Goal: Task Accomplishment & Management: Use online tool/utility

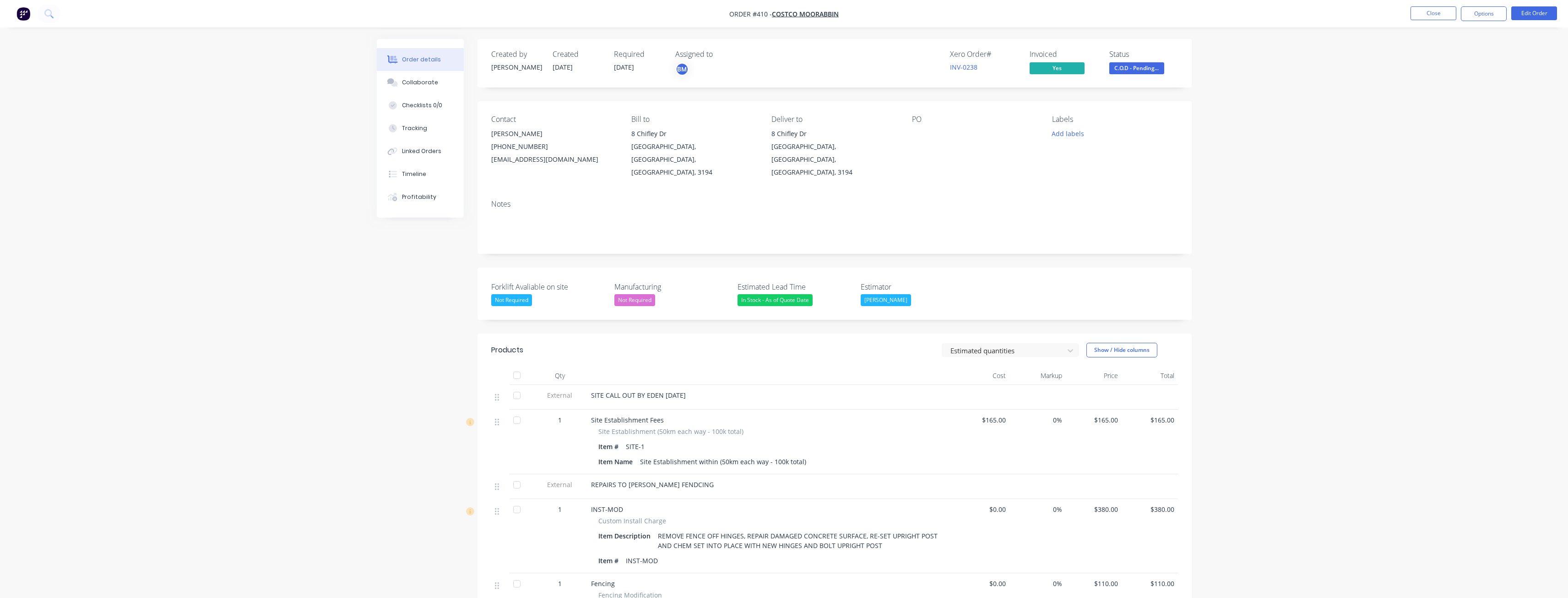
click at [23, 15] on img "button" at bounding box center [23, 13] width 13 height 13
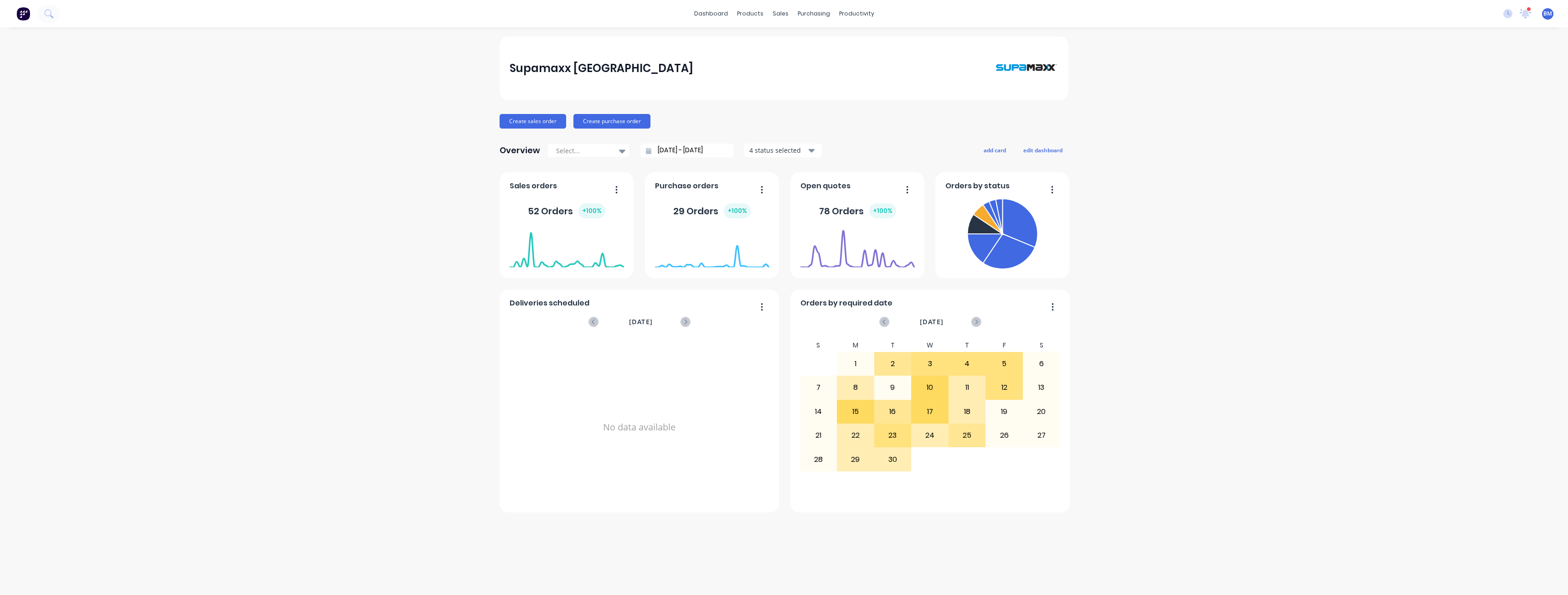
click at [21, 9] on img at bounding box center [23, 13] width 13 height 13
click at [800, 41] on div "Sales Orders" at bounding box center [815, 44] width 38 height 9
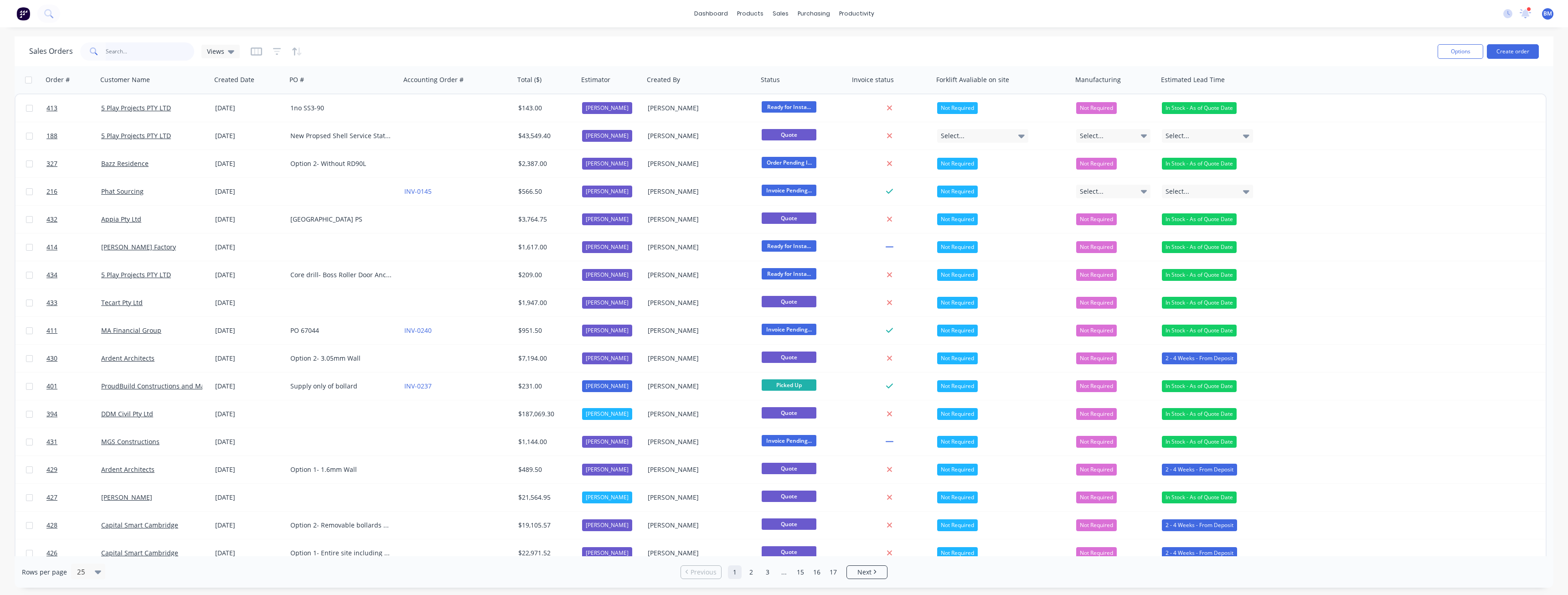
click at [129, 52] on input "text" at bounding box center [150, 51] width 89 height 18
type input "george"
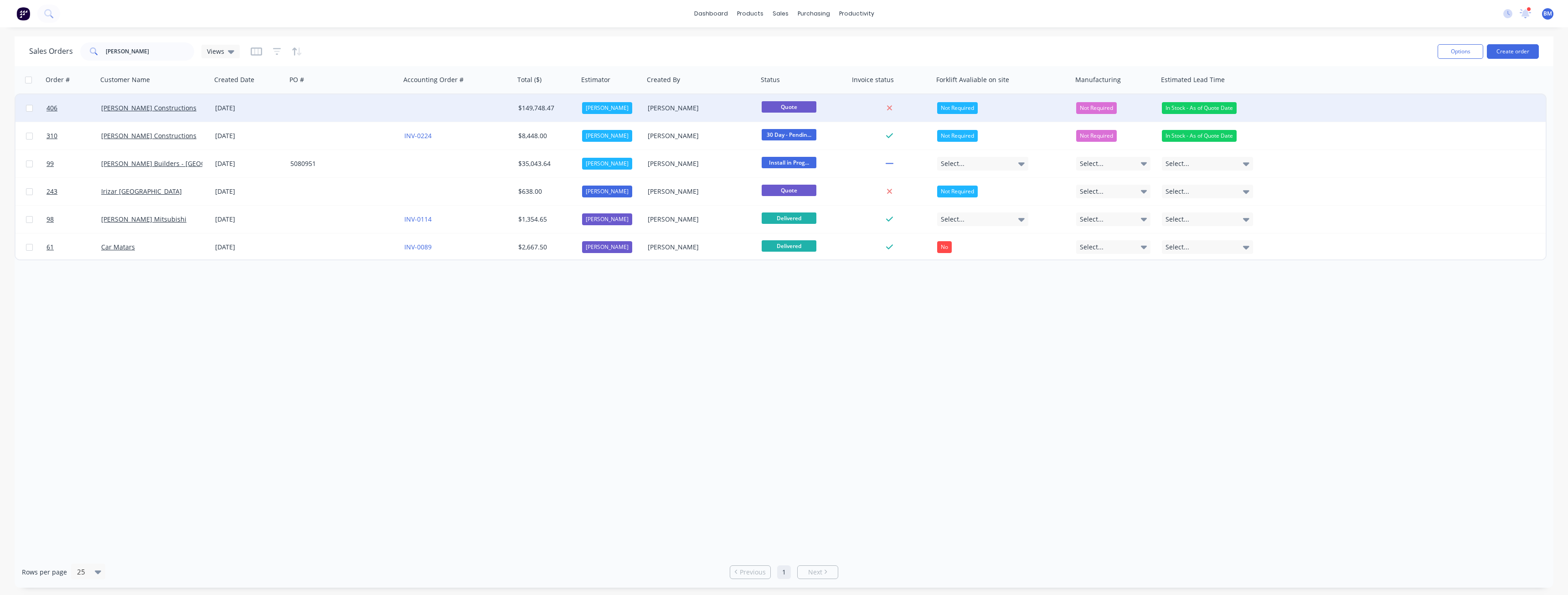
click at [371, 105] on div at bounding box center [344, 108] width 114 height 27
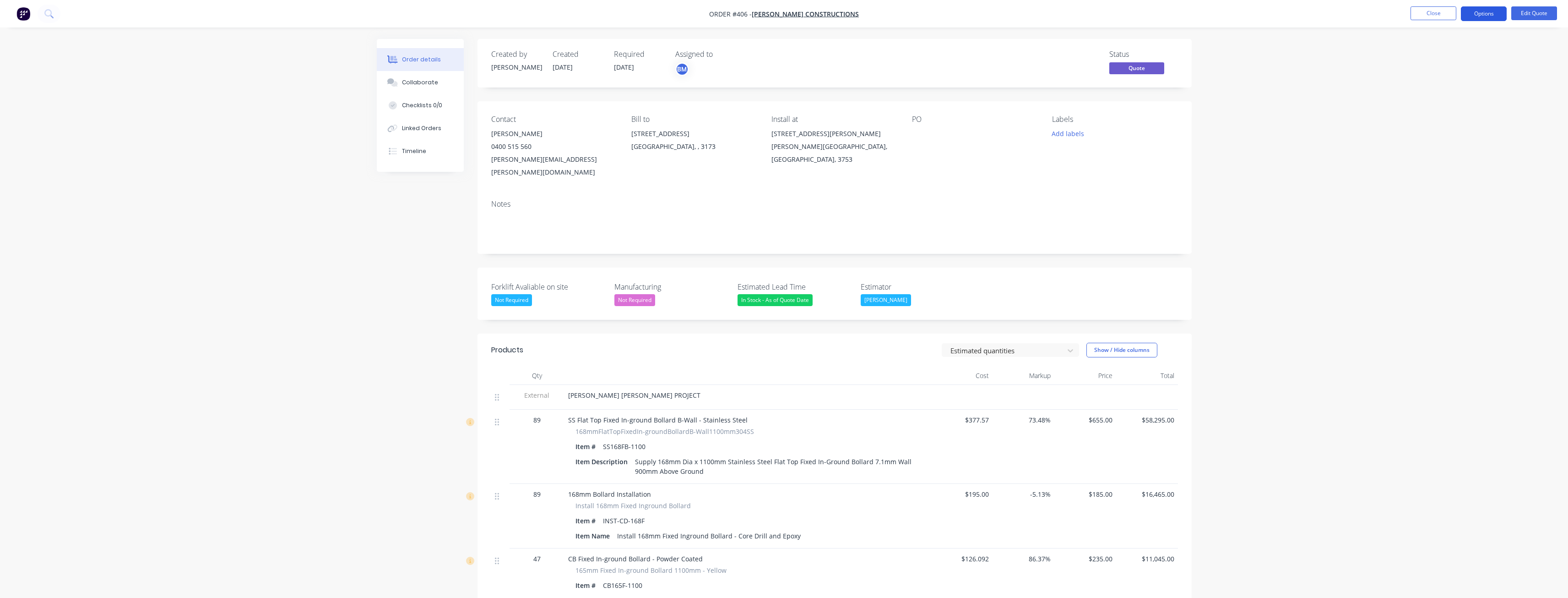
click at [1474, 13] on button "Options" at bounding box center [1483, 13] width 46 height 14
click at [1427, 53] on div "Quote" at bounding box center [1456, 56] width 85 height 13
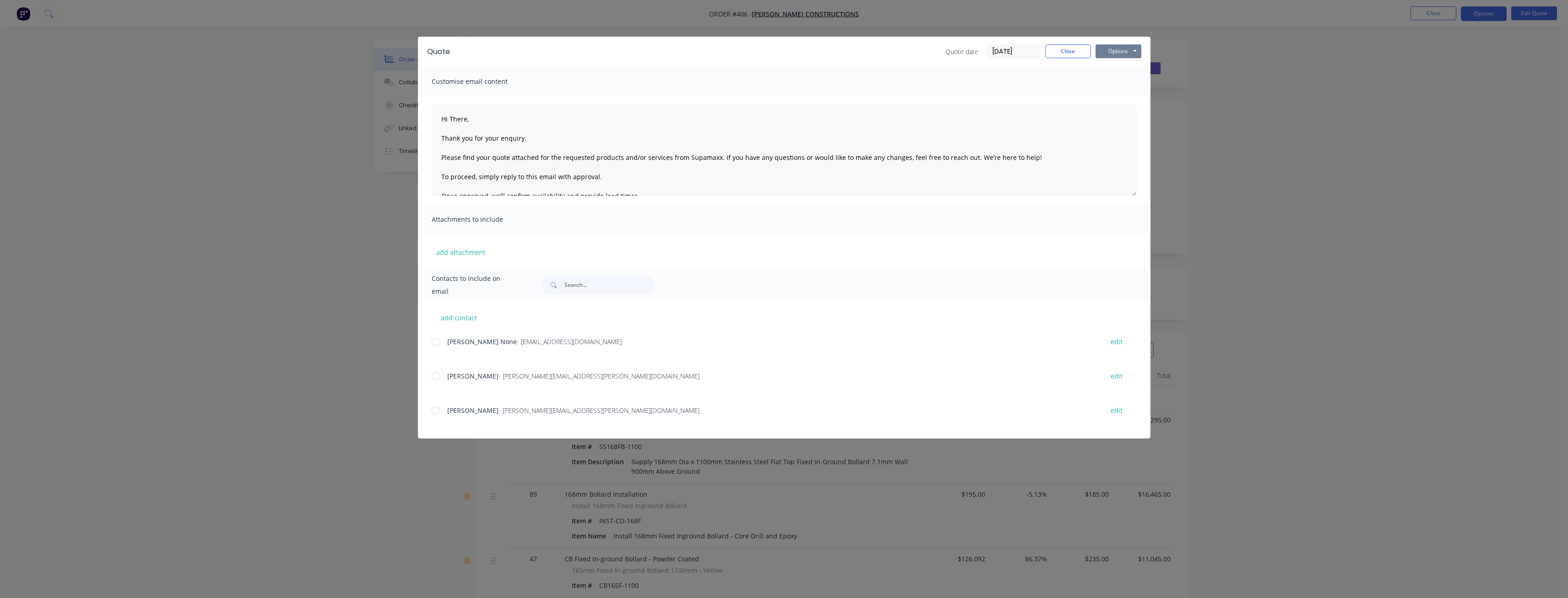
click at [1120, 53] on button "Options" at bounding box center [1119, 51] width 46 height 13
click at [1123, 67] on button "Preview" at bounding box center [1125, 68] width 59 height 15
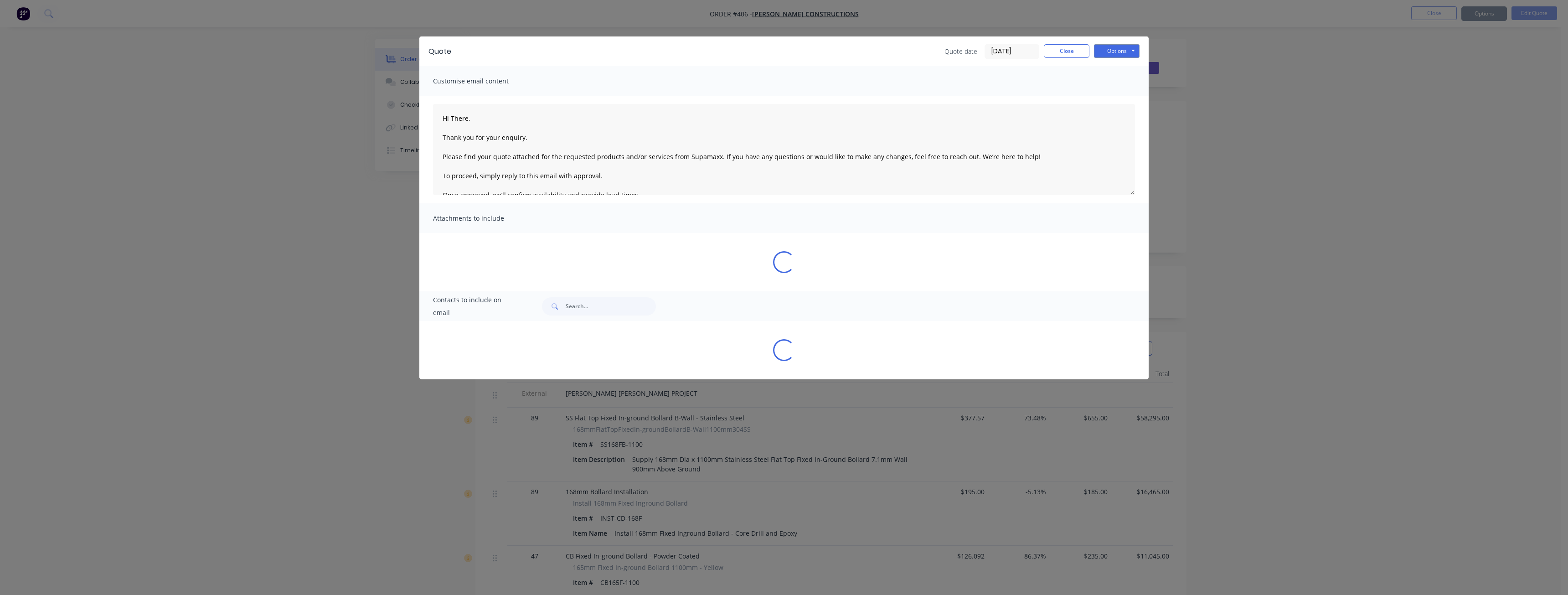
type textarea "Hi There, Thank you for your enquiry. Please find your quote attached for the r…"
